Goal: Task Accomplishment & Management: Use online tool/utility

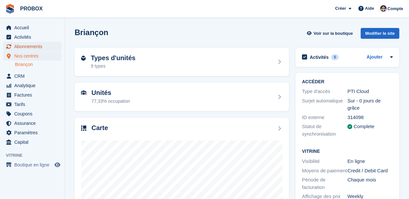
click at [38, 46] on span "Abonnements" at bounding box center [33, 46] width 39 height 9
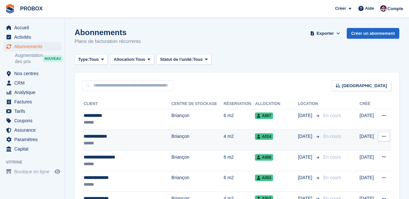
click at [107, 136] on div "**********" at bounding box center [122, 136] width 77 height 7
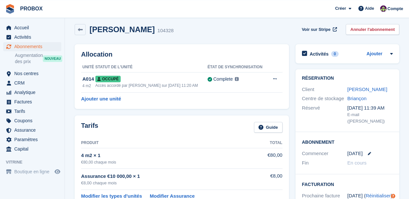
scroll to position [4, 0]
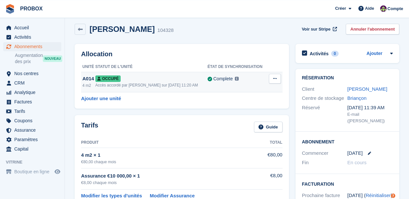
click at [190, 80] on div "Occupé" at bounding box center [151, 78] width 112 height 7
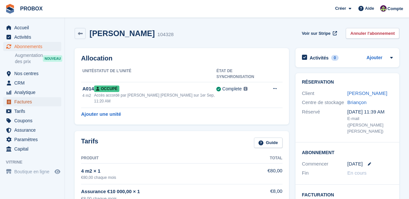
click at [28, 100] on span "Factures" at bounding box center [33, 101] width 39 height 9
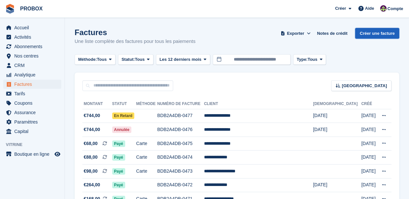
click at [372, 34] on link "Créer une facture" at bounding box center [377, 33] width 44 height 11
click at [24, 26] on span "Accueil" at bounding box center [33, 27] width 39 height 9
